Goal: Navigation & Orientation: Find specific page/section

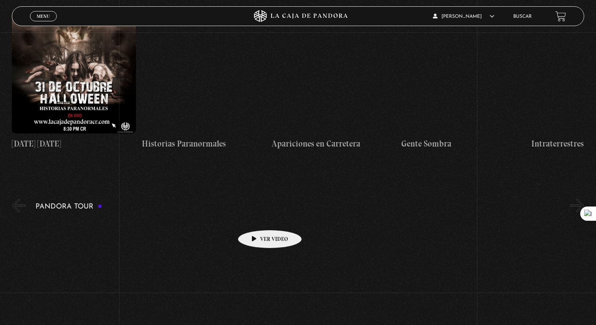
scroll to position [864, 0]
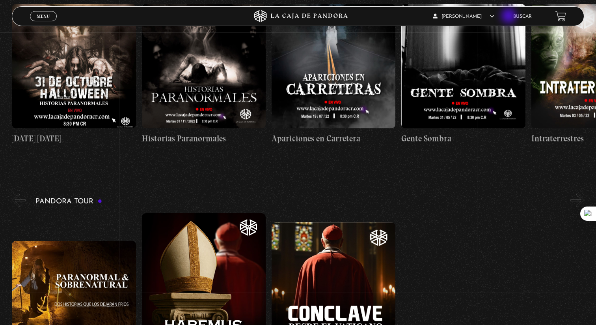
click at [514, 19] on link "Buscar" at bounding box center [522, 16] width 19 height 5
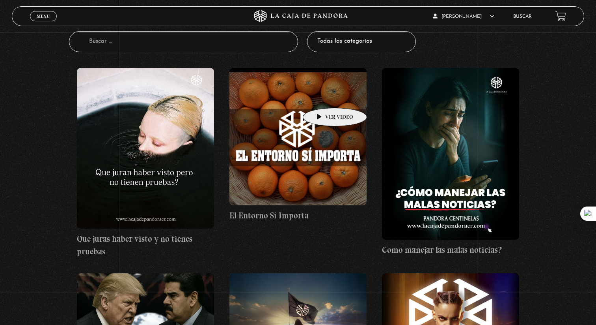
scroll to position [242, 0]
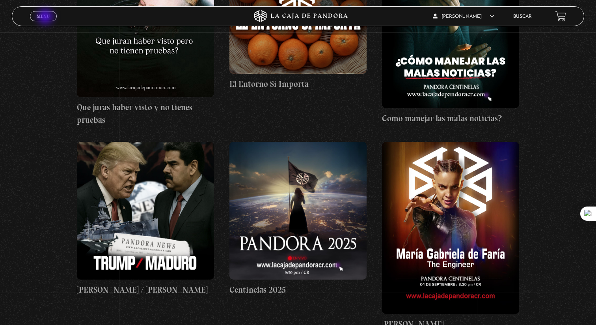
click at [46, 17] on span "Menu" at bounding box center [43, 16] width 13 height 5
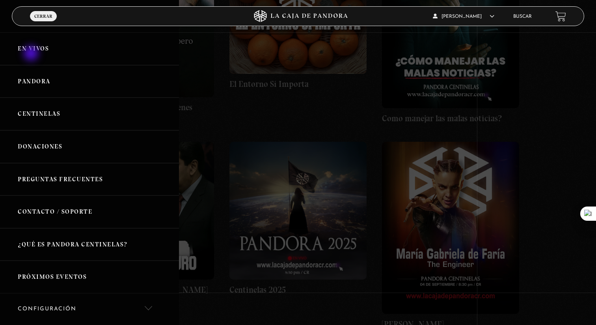
click at [32, 54] on link "En vivos" at bounding box center [89, 48] width 179 height 33
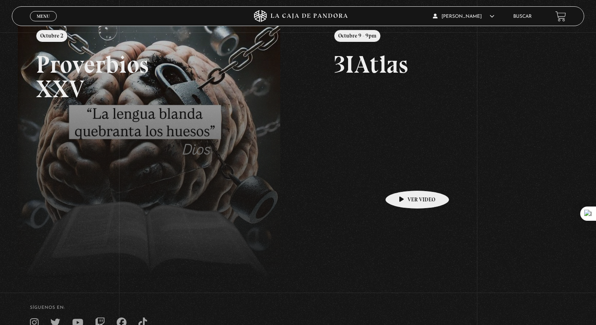
scroll to position [106, 0]
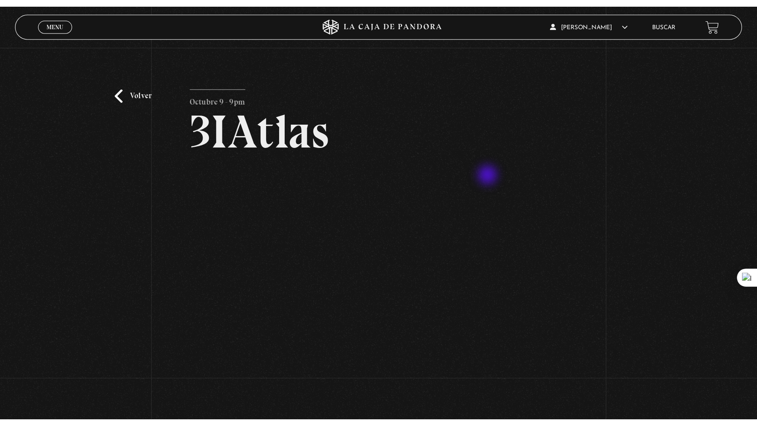
scroll to position [15, 0]
